Goal: Entertainment & Leisure: Consume media (video, audio)

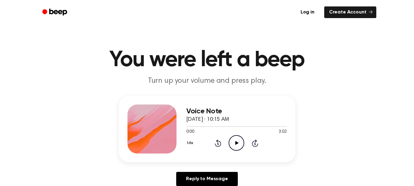
click at [233, 143] on icon "Play Audio" at bounding box center [237, 143] width 16 height 16
click at [233, 142] on icon "Pause Audio" at bounding box center [237, 143] width 16 height 16
click at [217, 141] on icon at bounding box center [218, 142] width 6 height 7
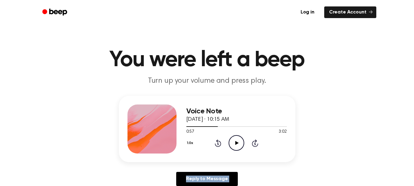
click at [217, 141] on icon at bounding box center [218, 142] width 6 height 7
drag, startPoint x: 207, startPoint y: 129, endPoint x: 186, endPoint y: 126, distance: 21.3
click at [186, 126] on div at bounding box center [197, 126] width 23 height 1
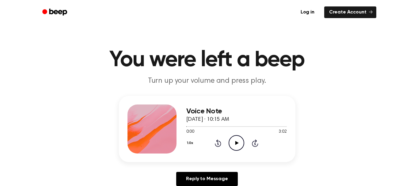
click at [239, 142] on icon "Play Audio" at bounding box center [237, 143] width 16 height 16
click at [240, 145] on icon "Pause Audio" at bounding box center [237, 143] width 16 height 16
